Goal: Transaction & Acquisition: Purchase product/service

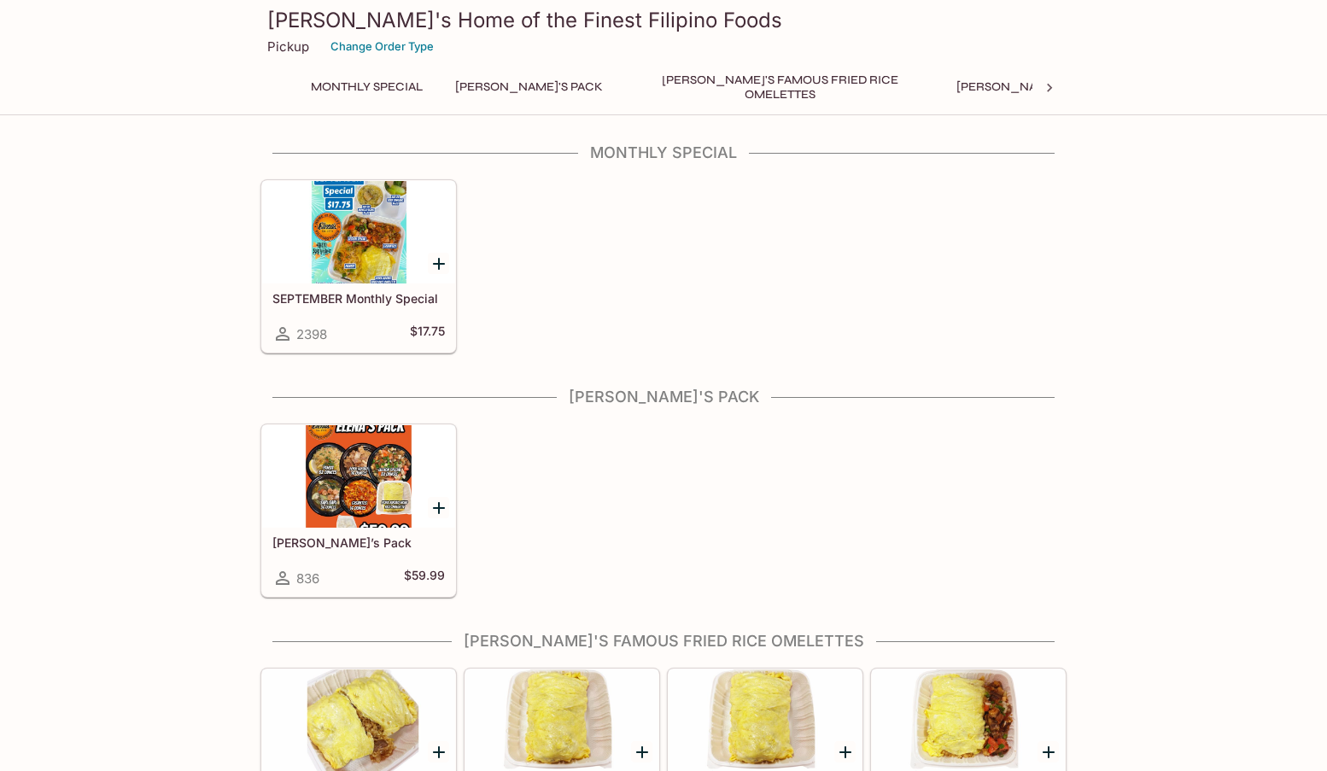
click at [372, 487] on div at bounding box center [358, 476] width 193 height 103
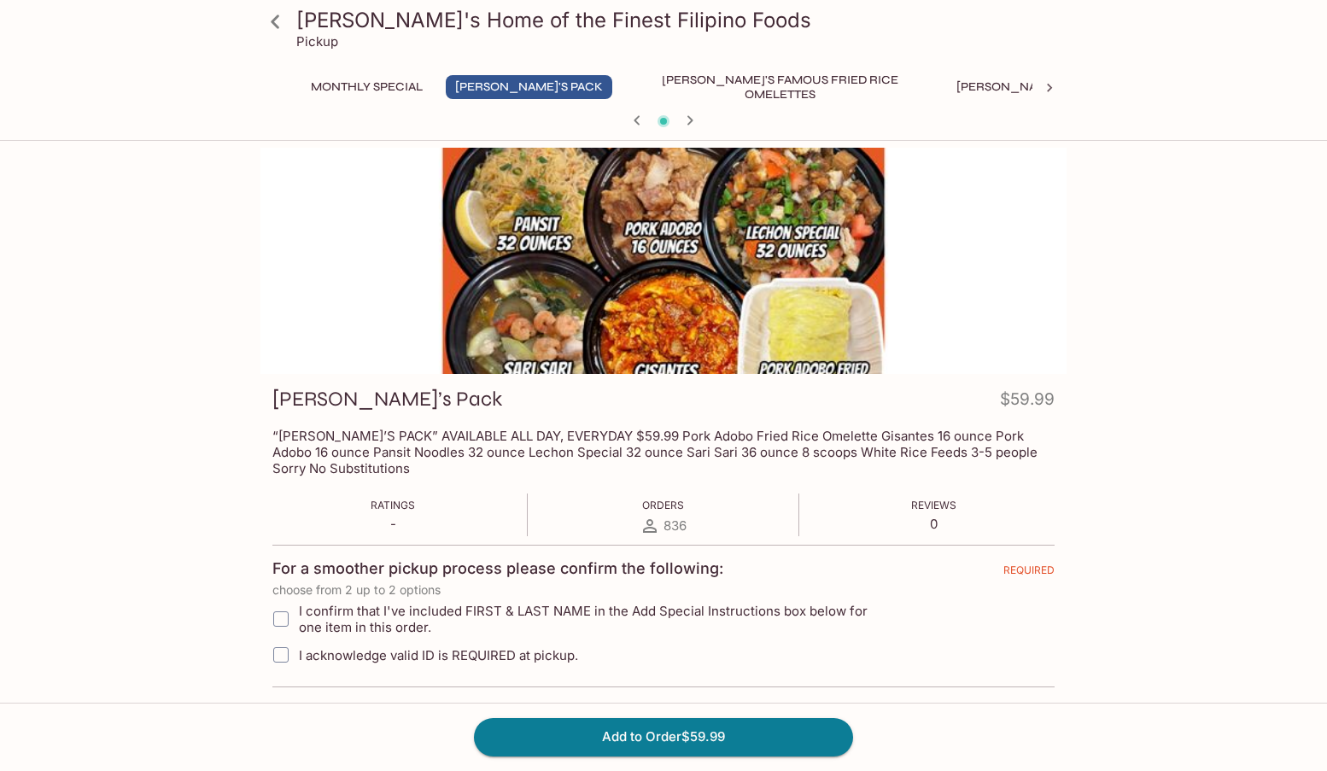
click at [568, 330] on div at bounding box center [664, 261] width 806 height 226
click at [393, 85] on button "Monthly Special" at bounding box center [367, 87] width 131 height 24
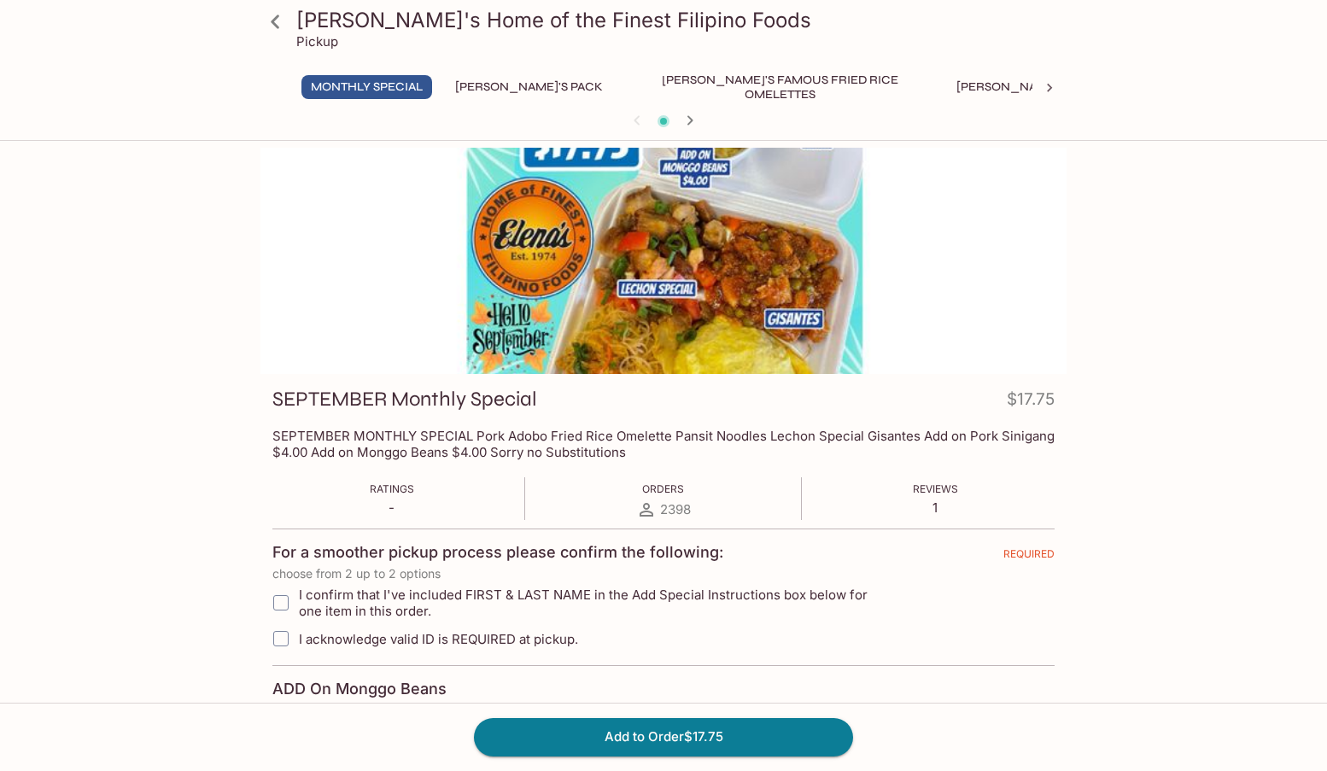
click at [754, 271] on div at bounding box center [664, 261] width 806 height 226
click at [947, 91] on button "[PERSON_NAME]'s Mixed Plates" at bounding box center [1056, 87] width 218 height 24
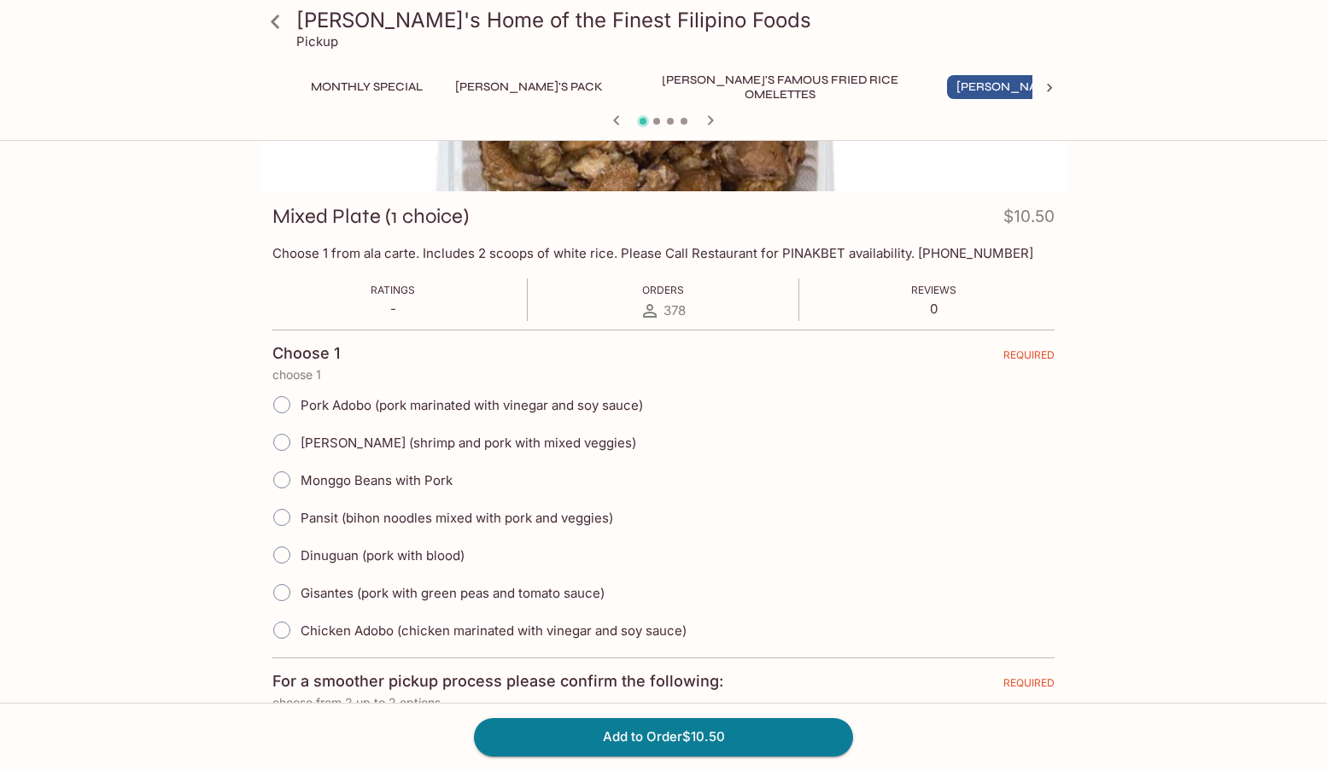
scroll to position [85, 0]
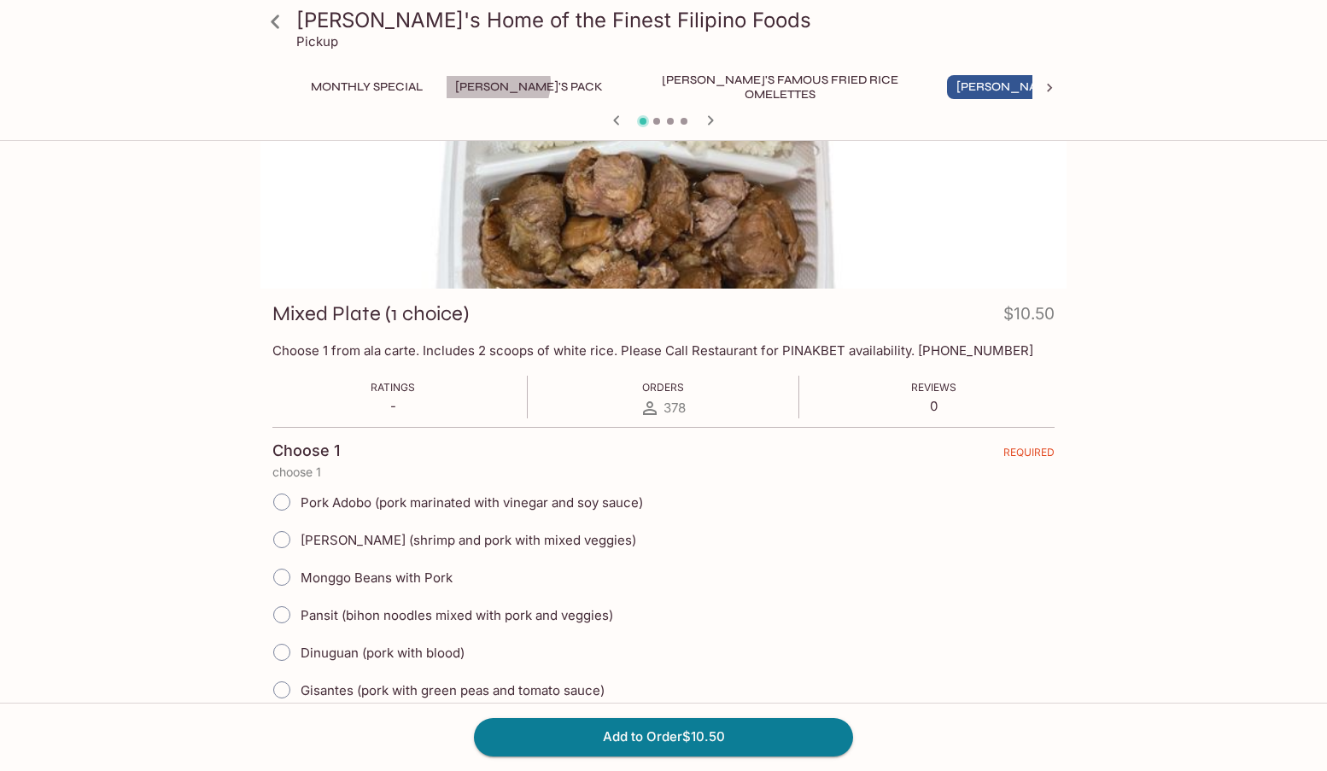
click at [499, 83] on button "[PERSON_NAME]'s Pack" at bounding box center [529, 87] width 167 height 24
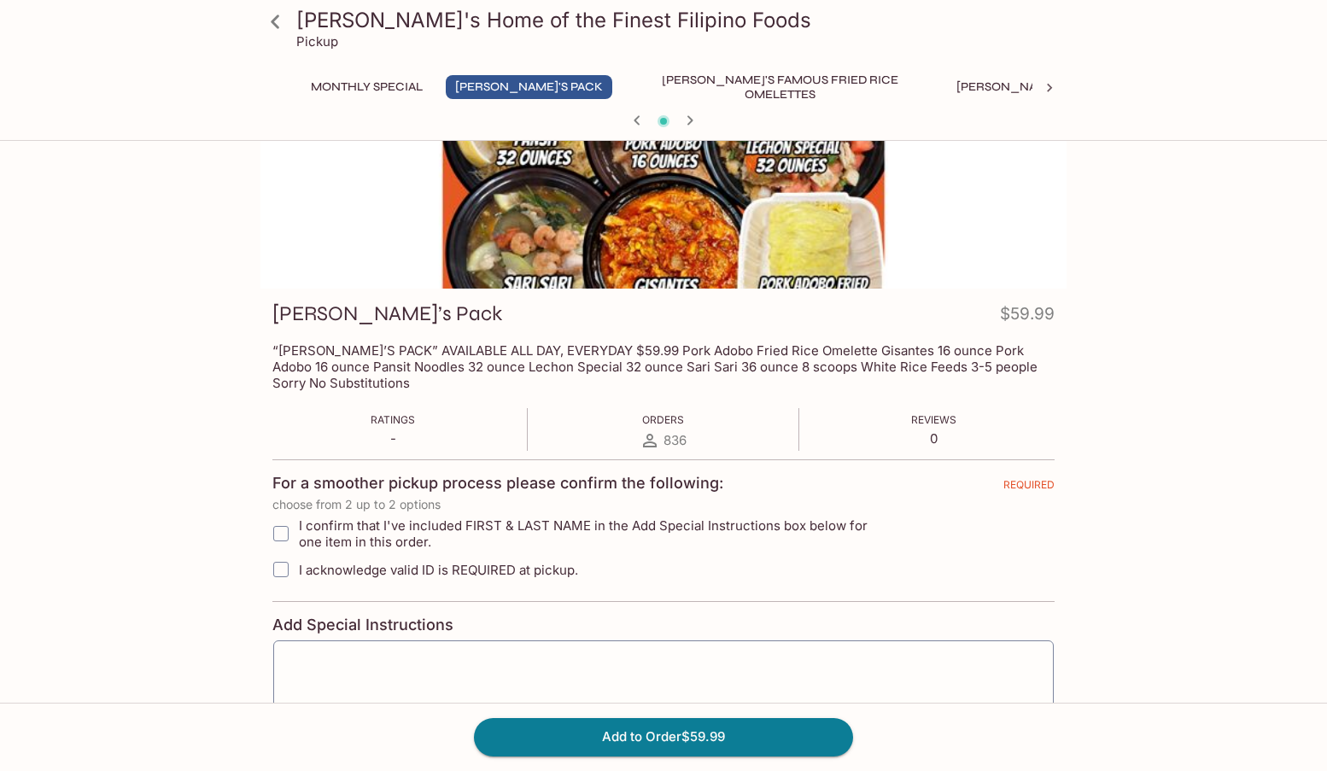
scroll to position [0, 0]
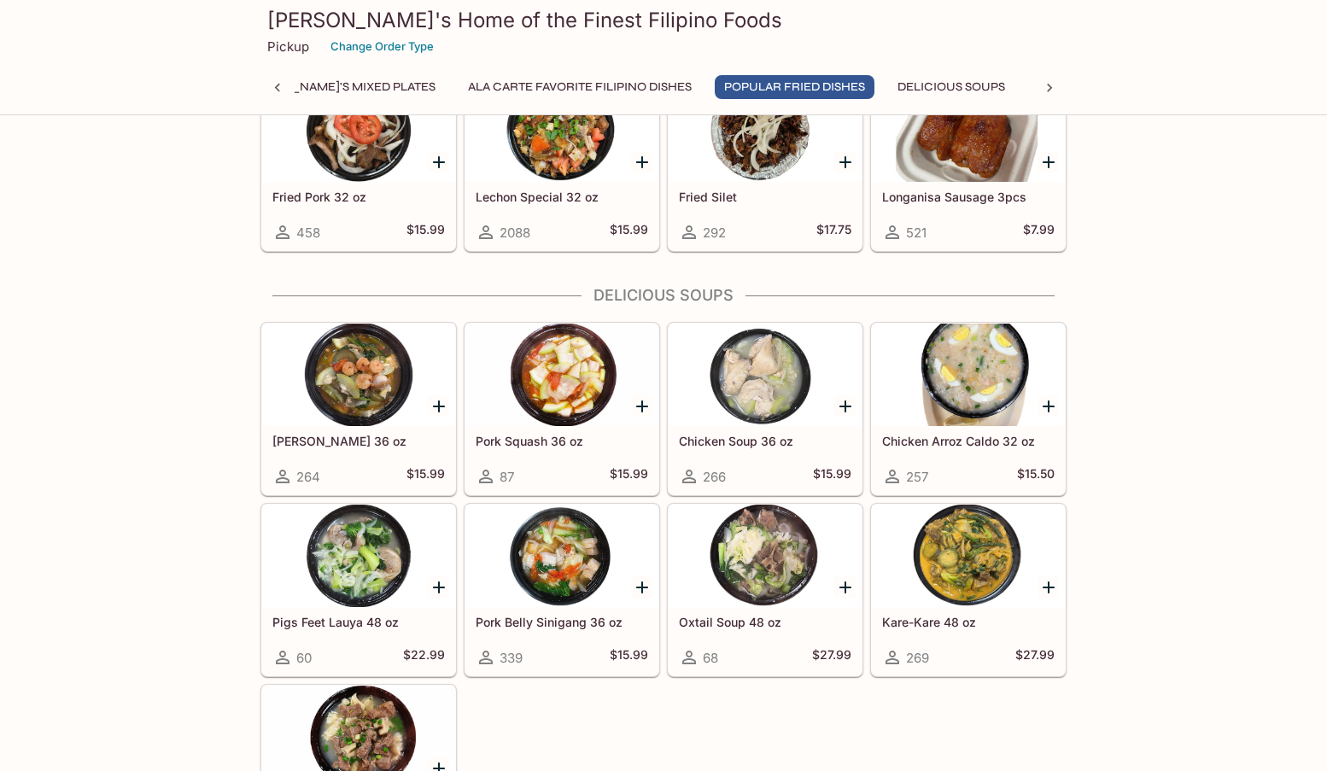
scroll to position [1879, 0]
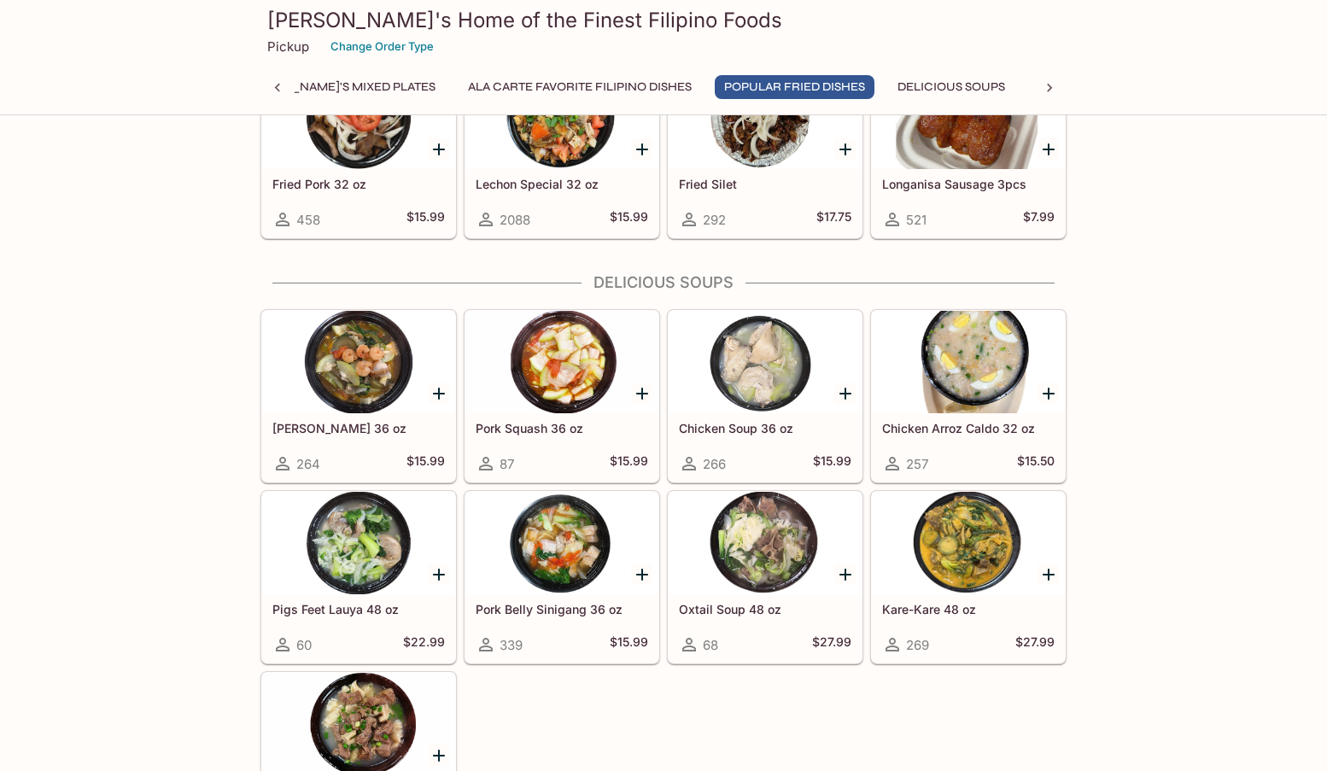
click at [963, 378] on div at bounding box center [968, 362] width 193 height 103
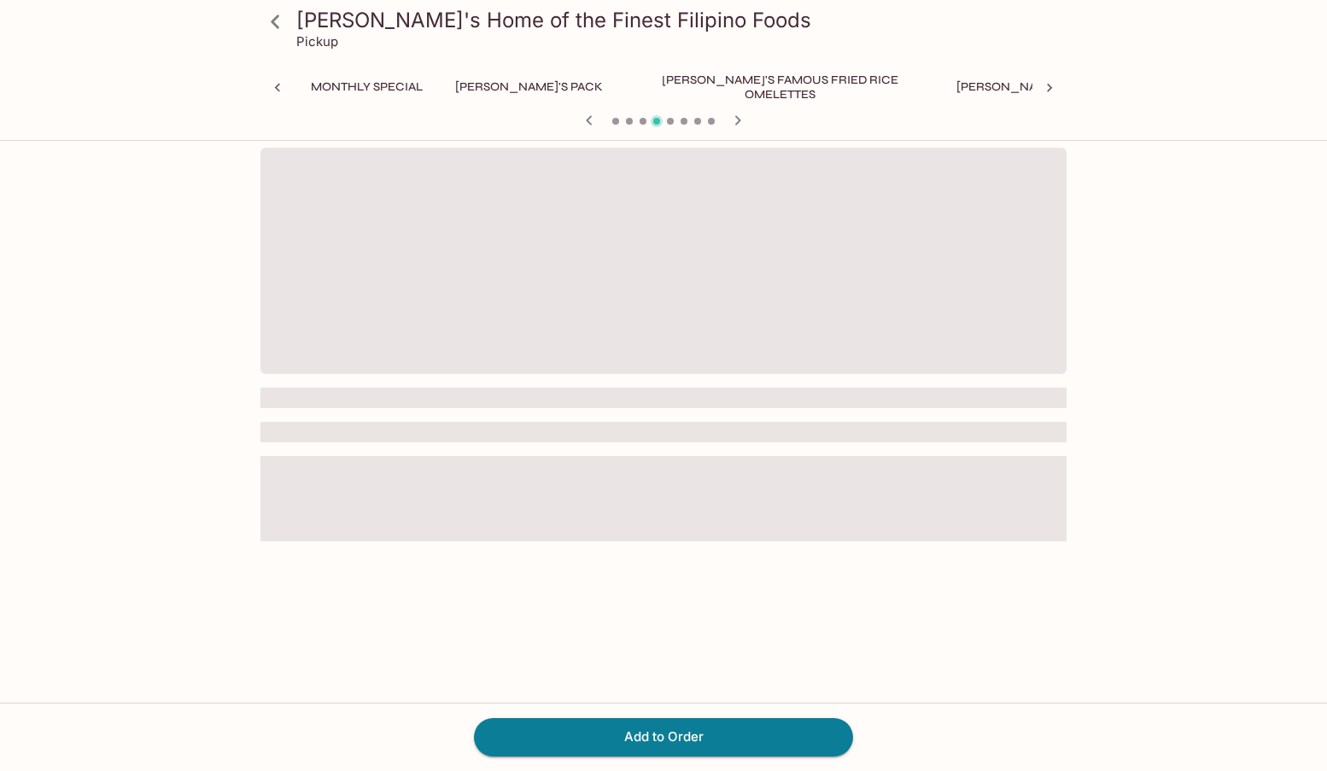
scroll to position [0, 545]
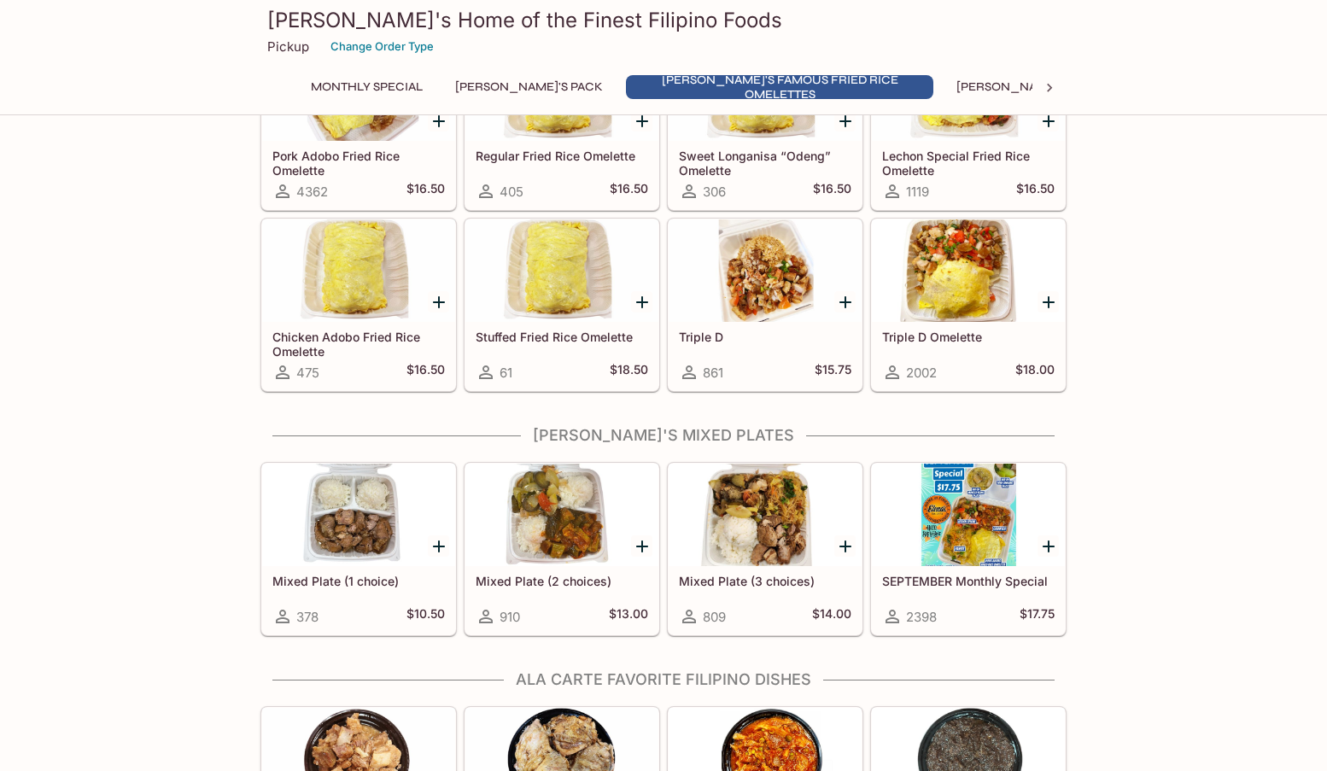
scroll to position [638, 0]
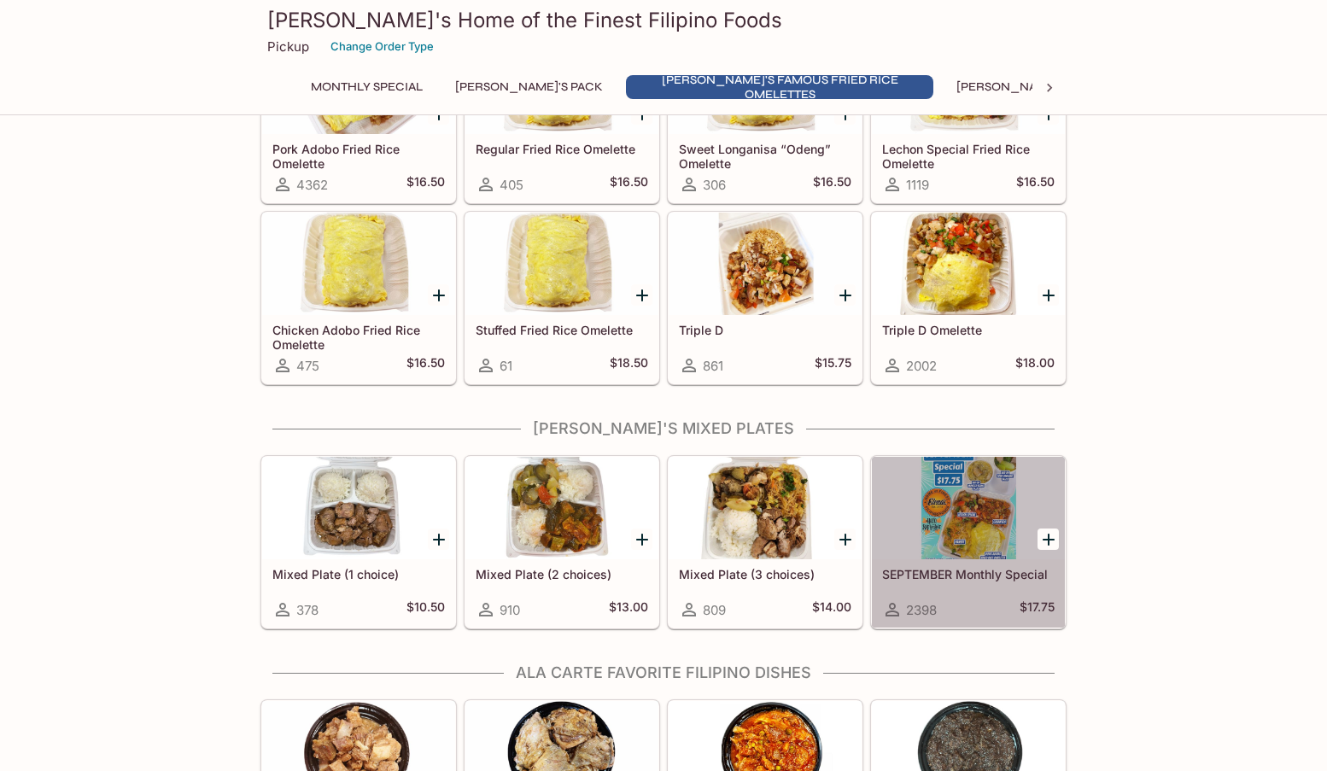
click at [936, 500] on div at bounding box center [968, 508] width 193 height 103
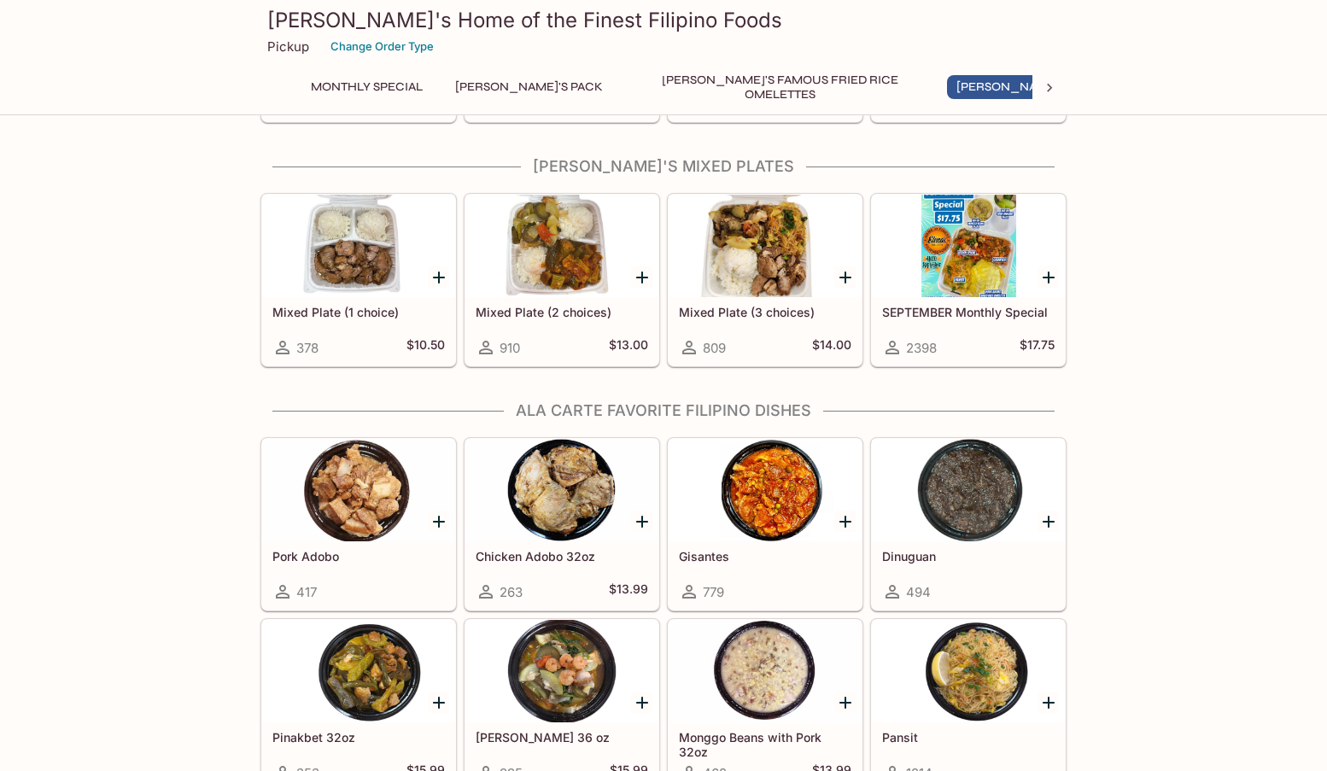
scroll to position [894, 0]
